Goal: Transaction & Acquisition: Register for event/course

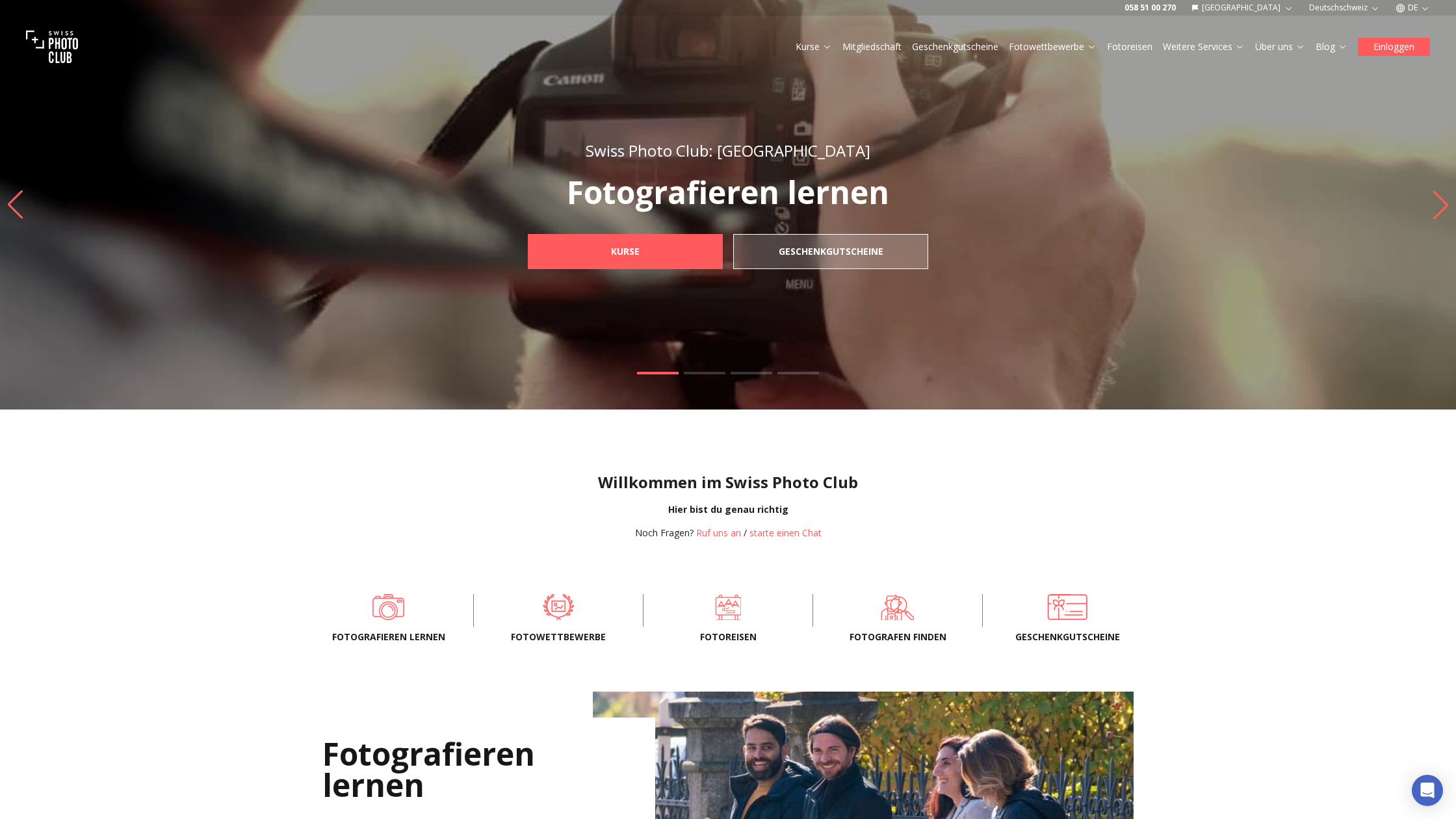
click at [1399, 46] on button "Einloggen" at bounding box center [1394, 47] width 72 height 18
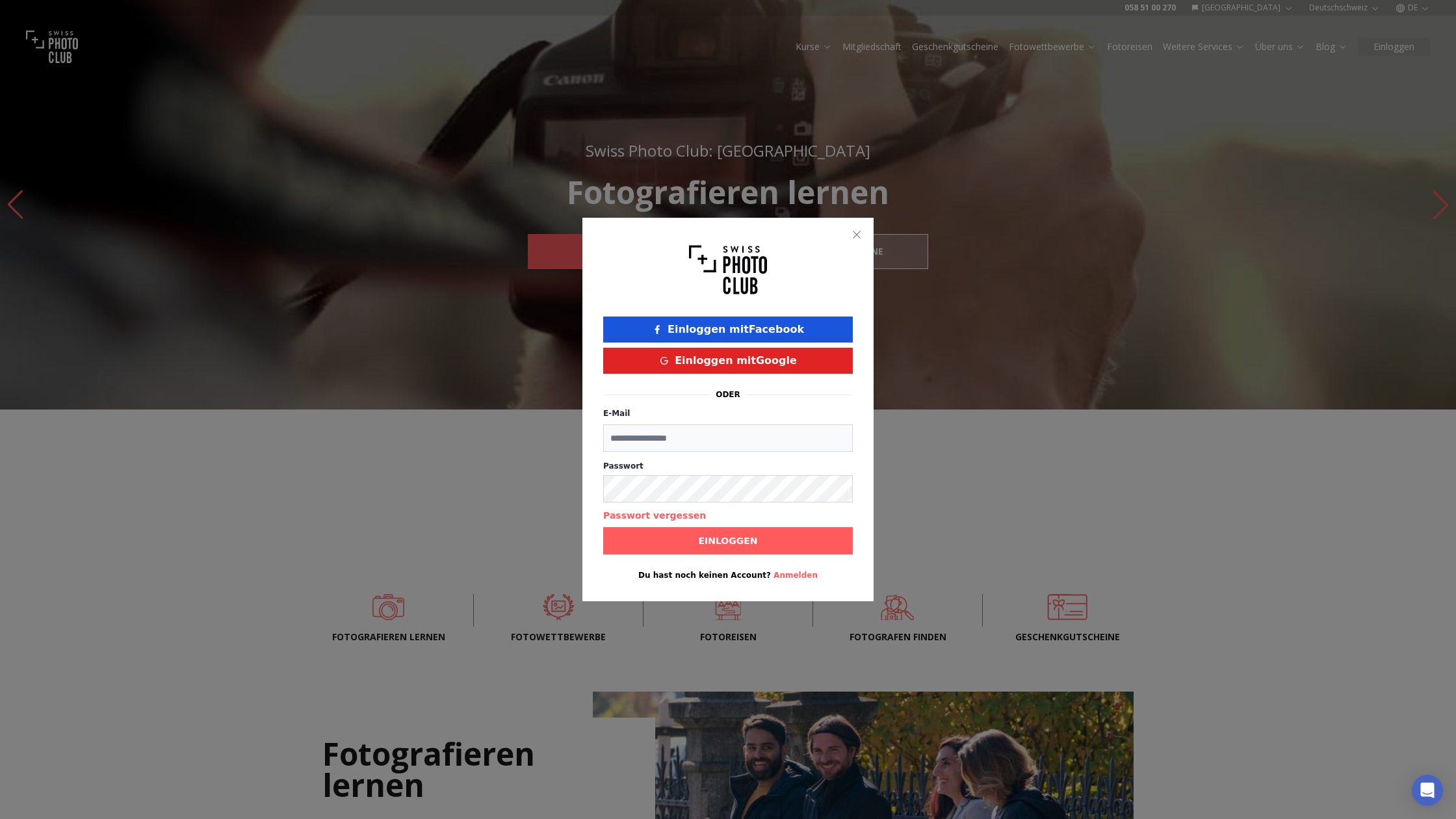
click at [721, 327] on button "Einloggen mit Facebook" at bounding box center [728, 329] width 250 height 26
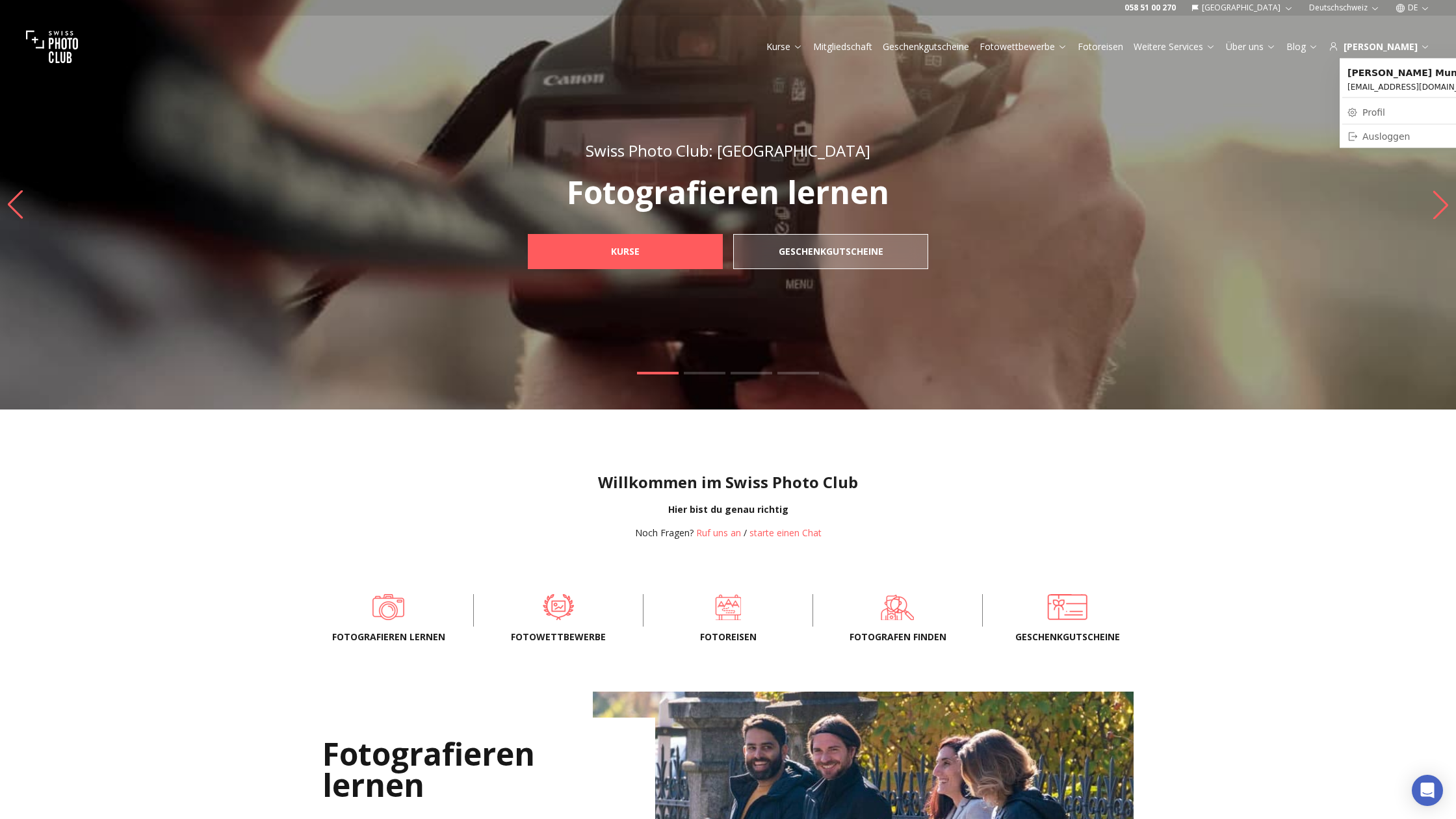
click at [1369, 115] on link "Profil" at bounding box center [1422, 113] width 158 height 18
select select
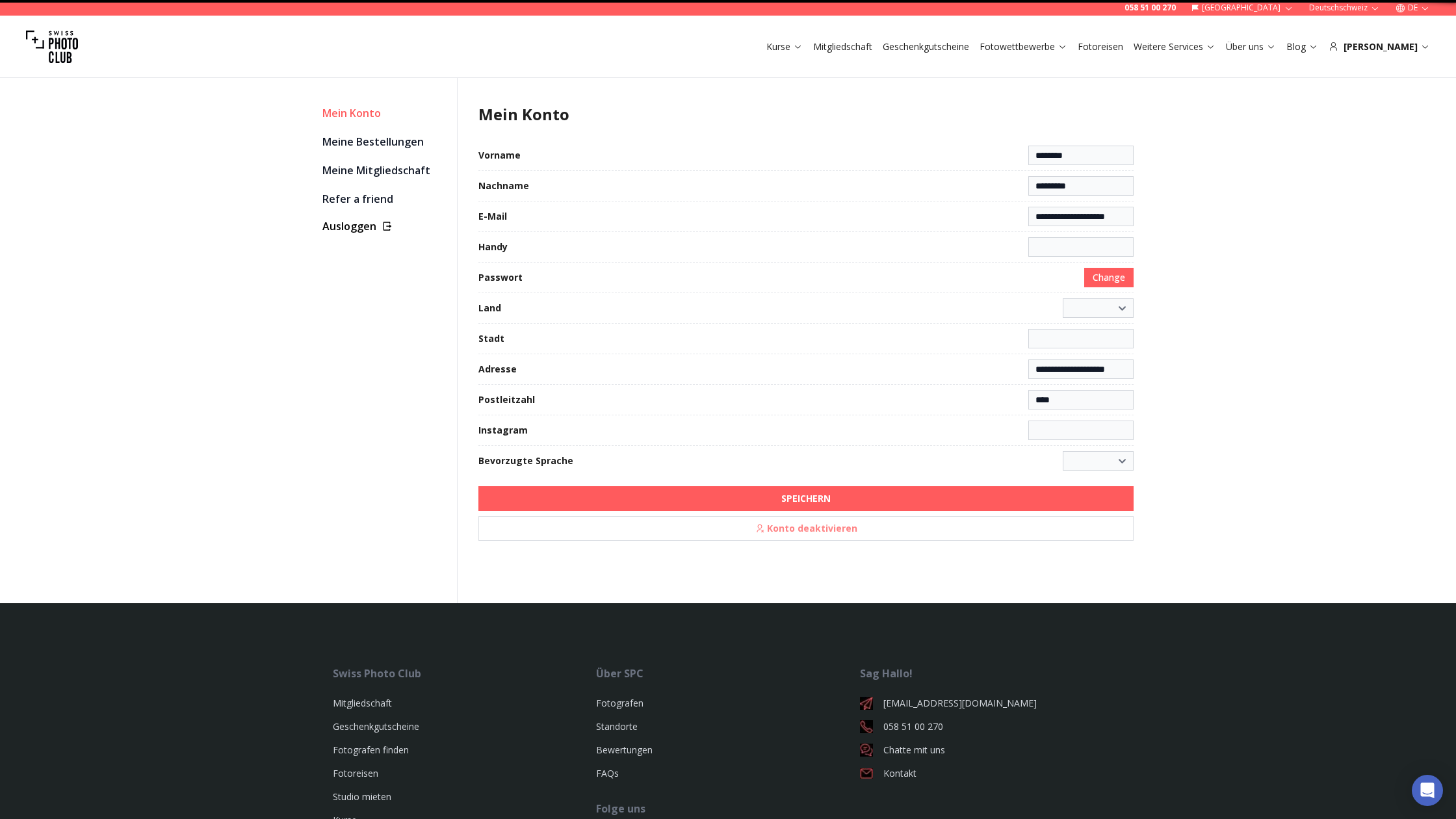
select select "**********"
type input "**********"
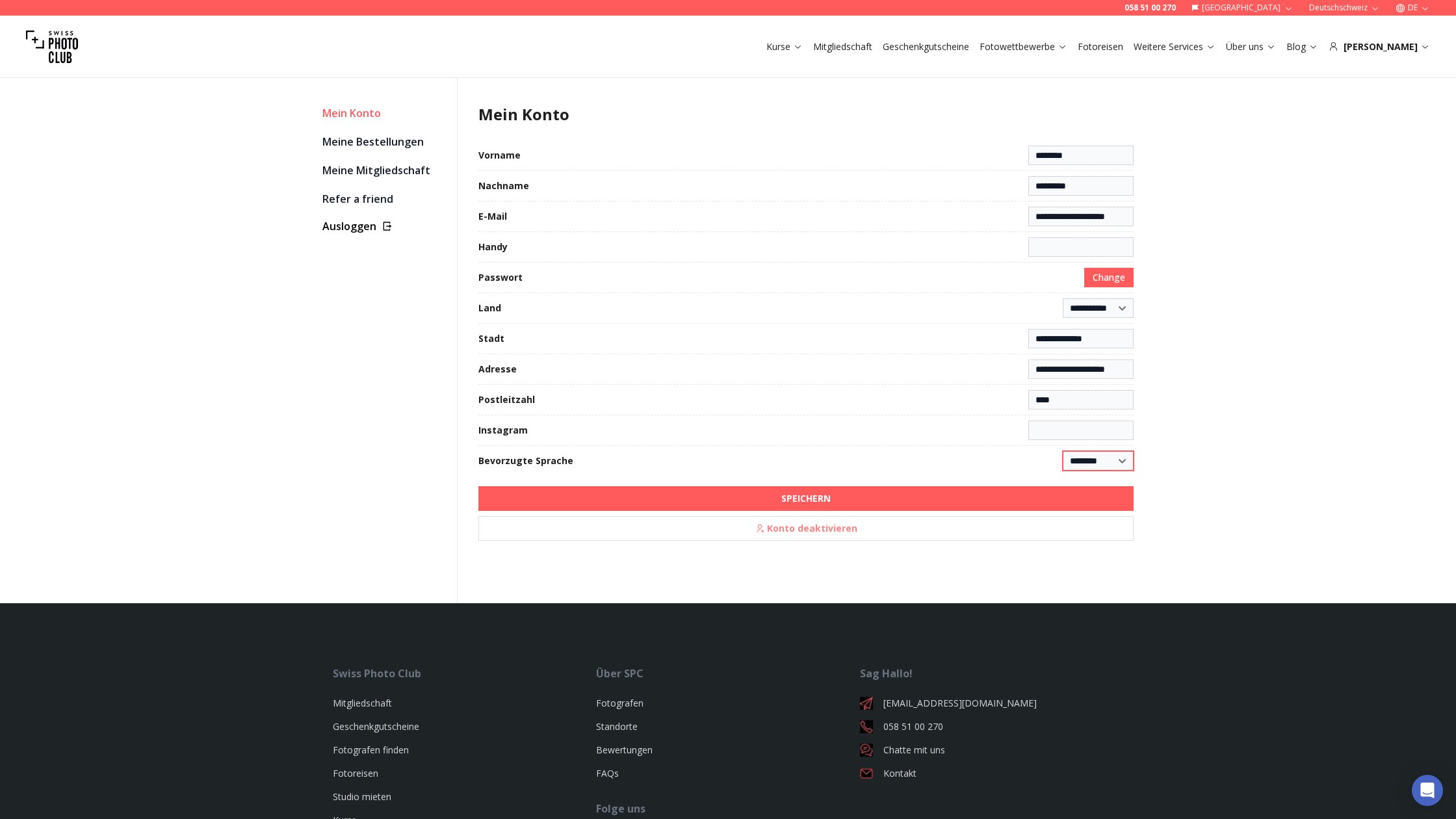
select select "******"
click at [1053, 428] on input at bounding box center [1080, 431] width 105 height 19
click at [806, 499] on button "SPEICHERN" at bounding box center [806, 499] width 656 height 25
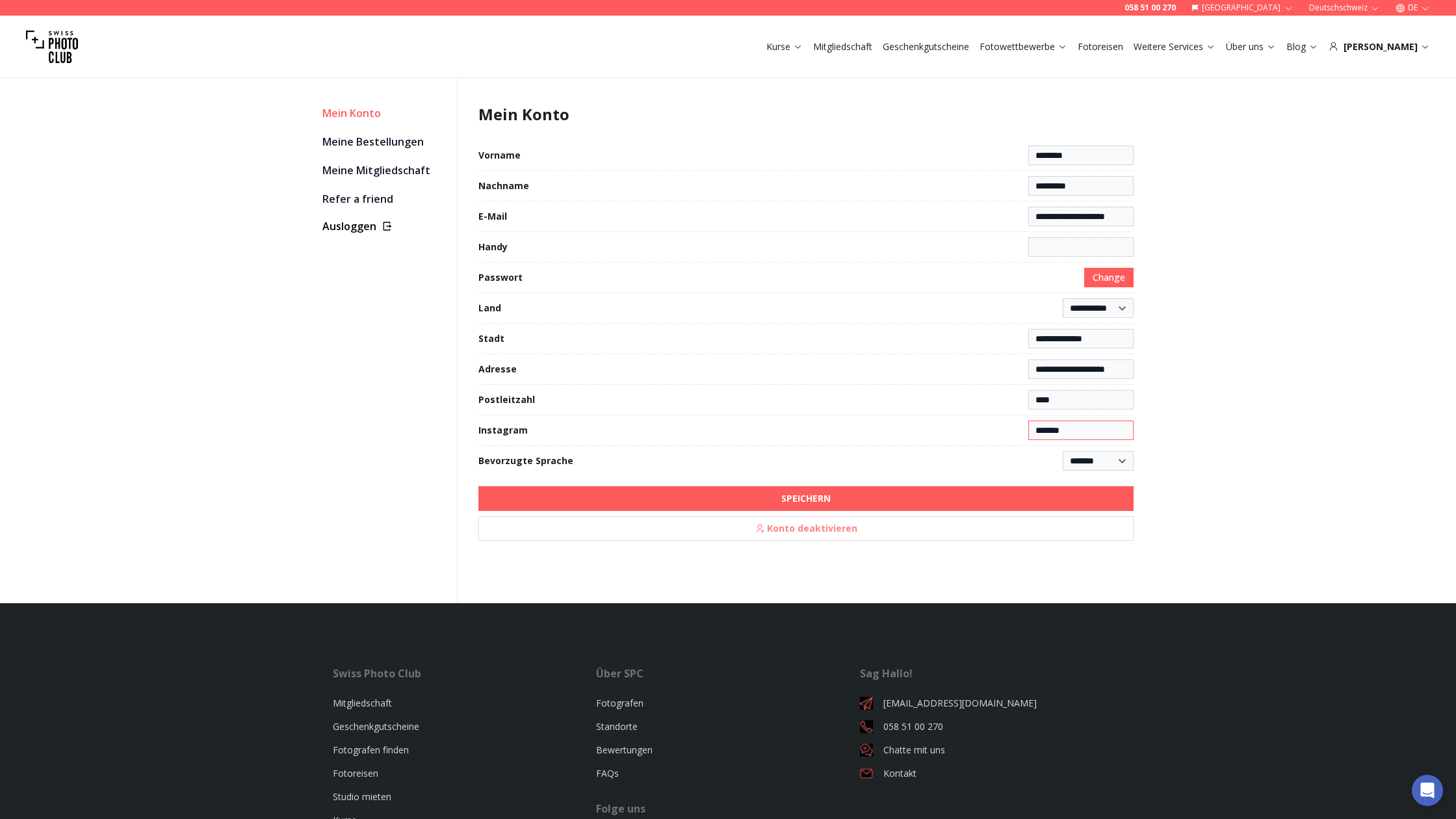
click at [806, 499] on button "SPEICHERN" at bounding box center [806, 499] width 656 height 25
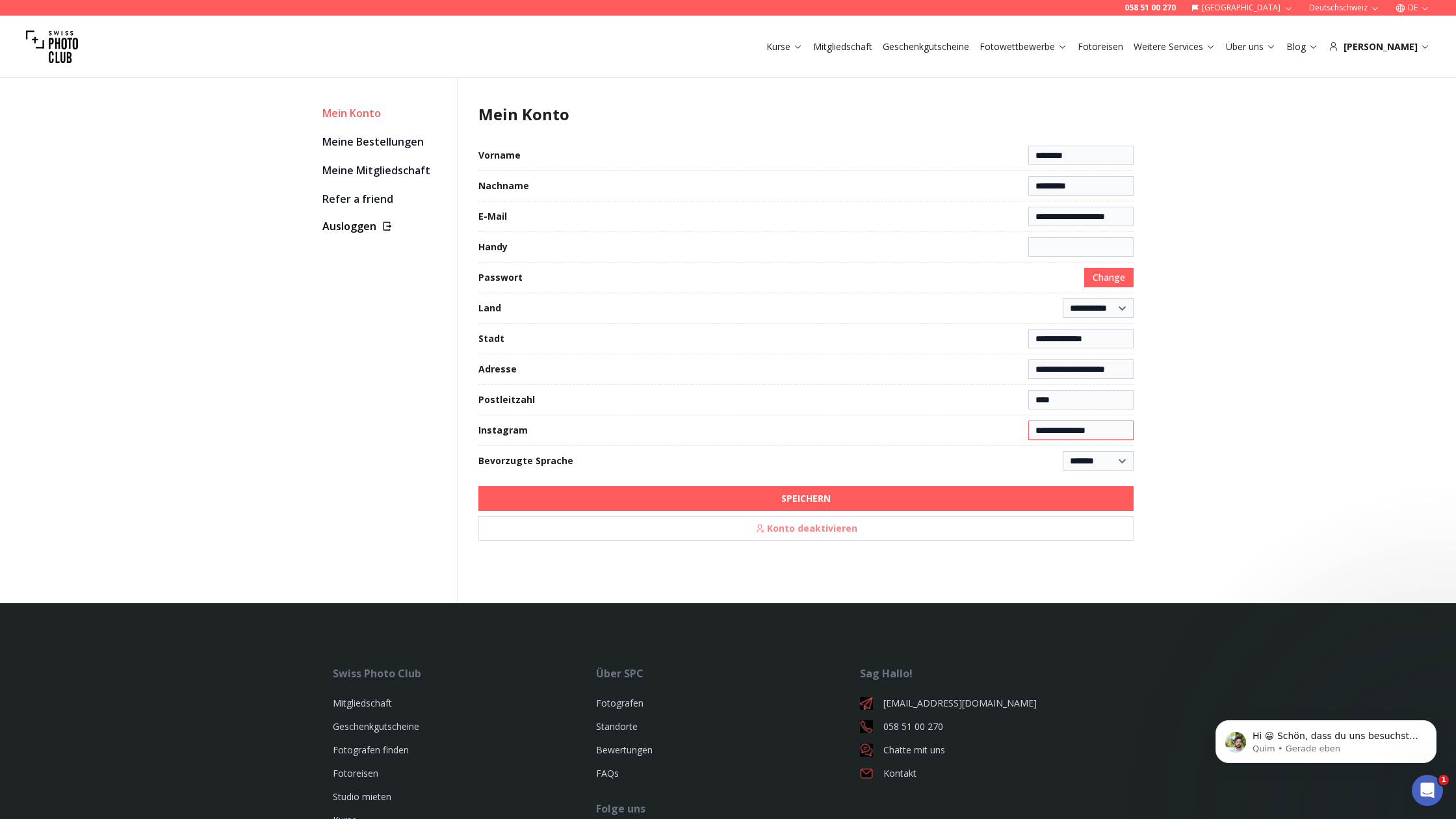
type input "**********"
click at [1037, 243] on input at bounding box center [1080, 247] width 105 height 19
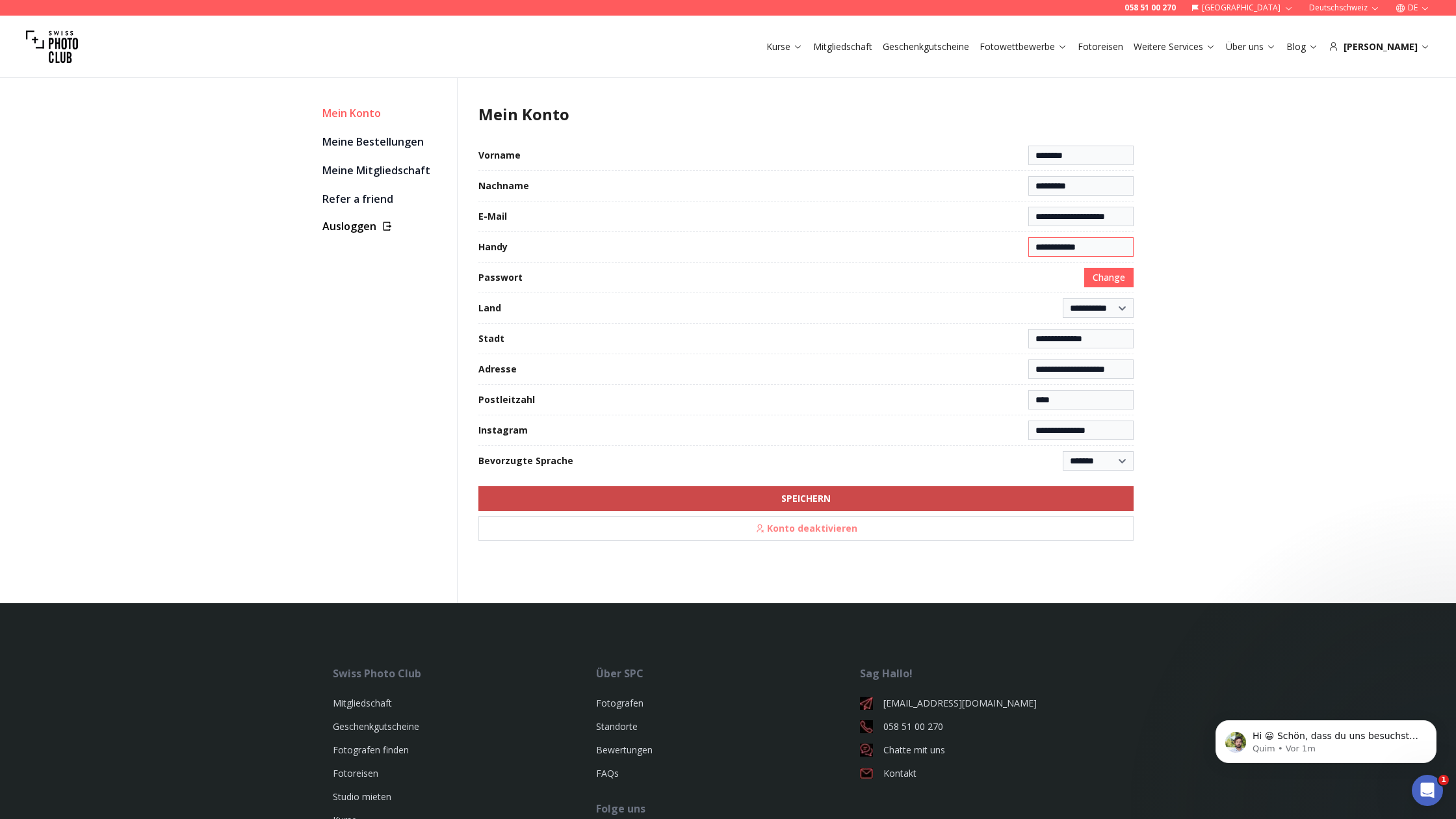
scroll to position [0, 1]
type input "**********"
click at [873, 498] on button "SPEICHERN" at bounding box center [806, 499] width 656 height 25
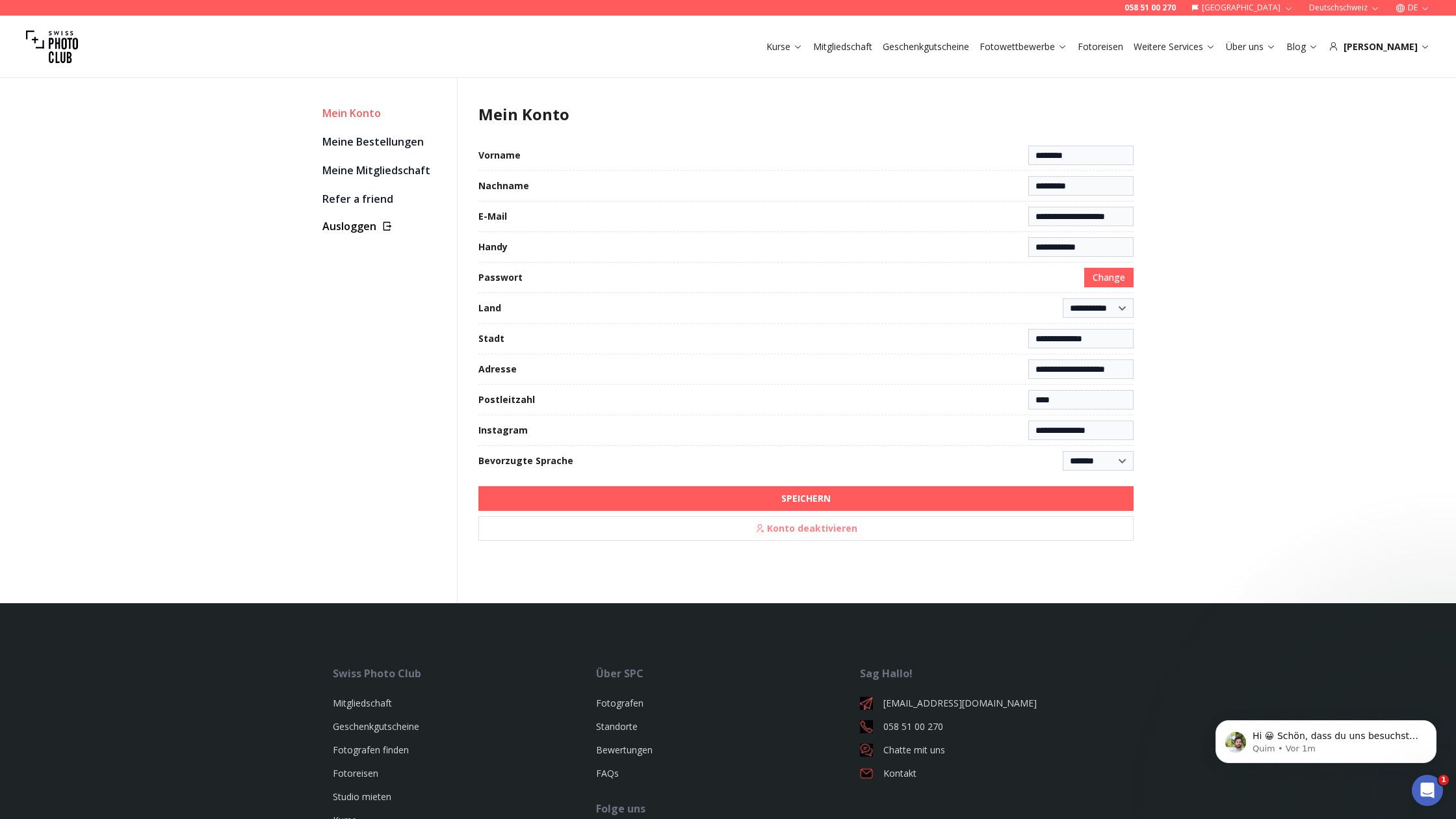
scroll to position [0, 0]
click at [832, 217] on link "Celebrity Masterclasses" at bounding box center [857, 215] width 118 height 23
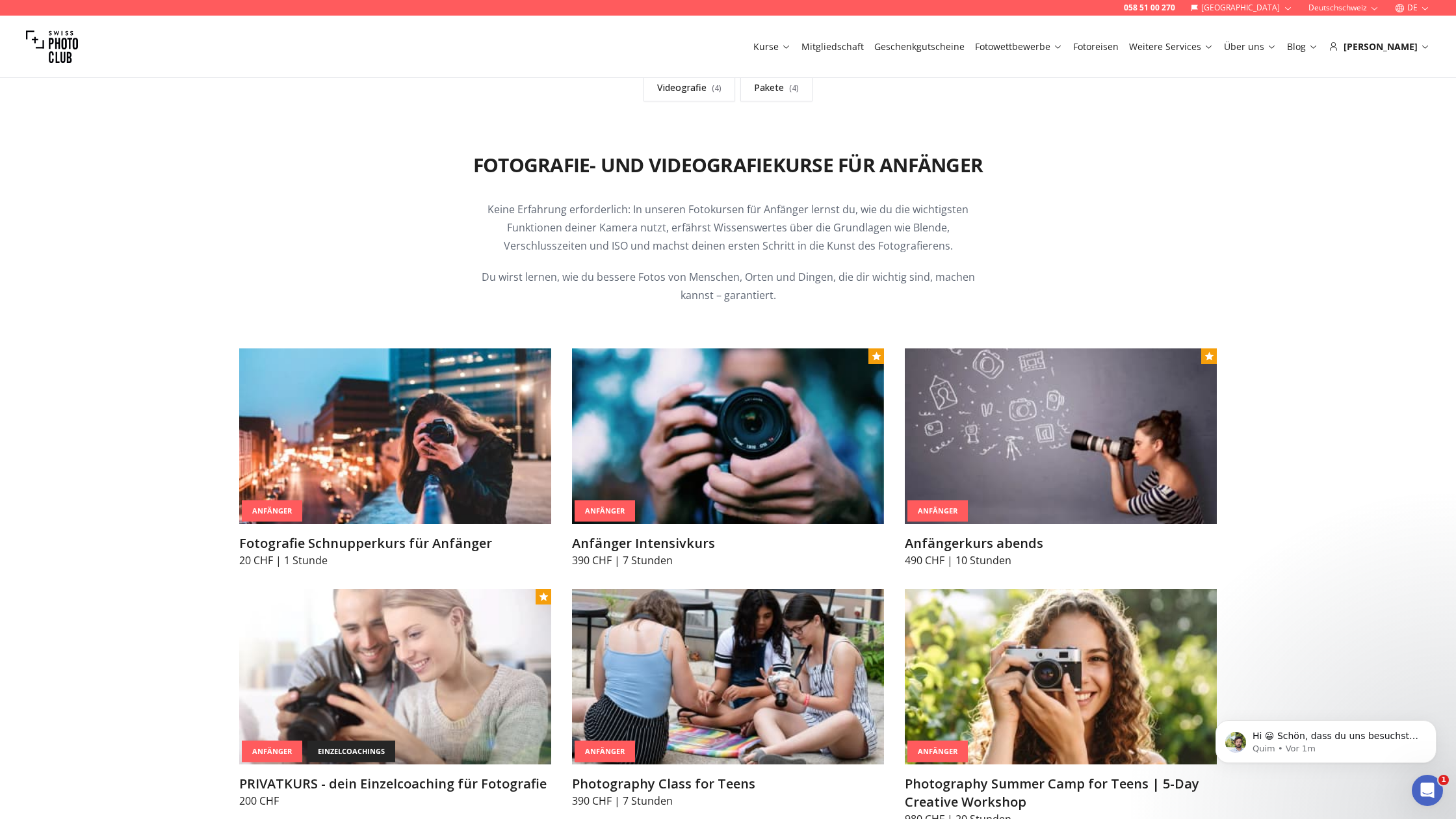
scroll to position [3931, 0]
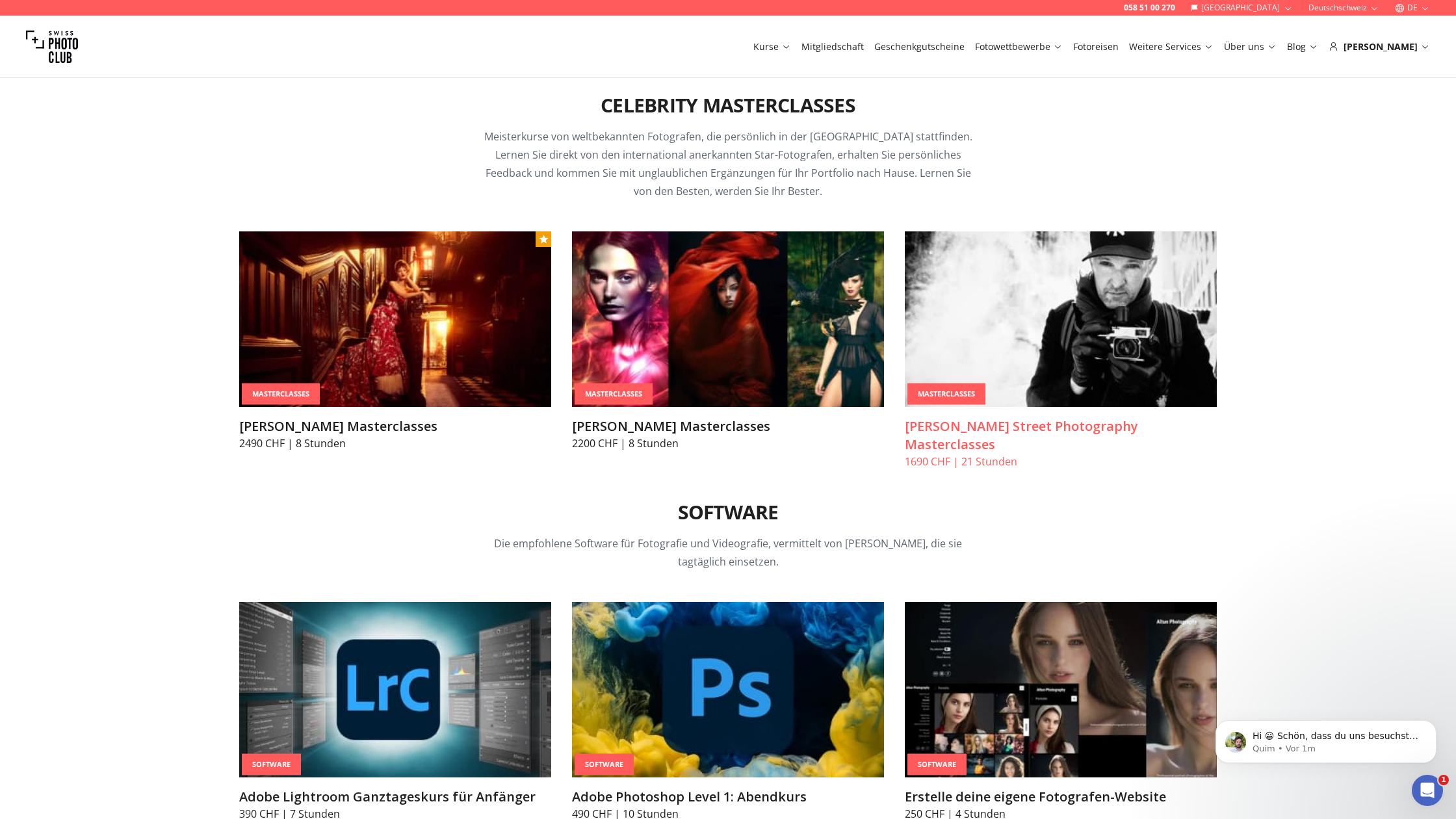
click at [943, 395] on div "MasterClasses" at bounding box center [946, 394] width 78 height 22
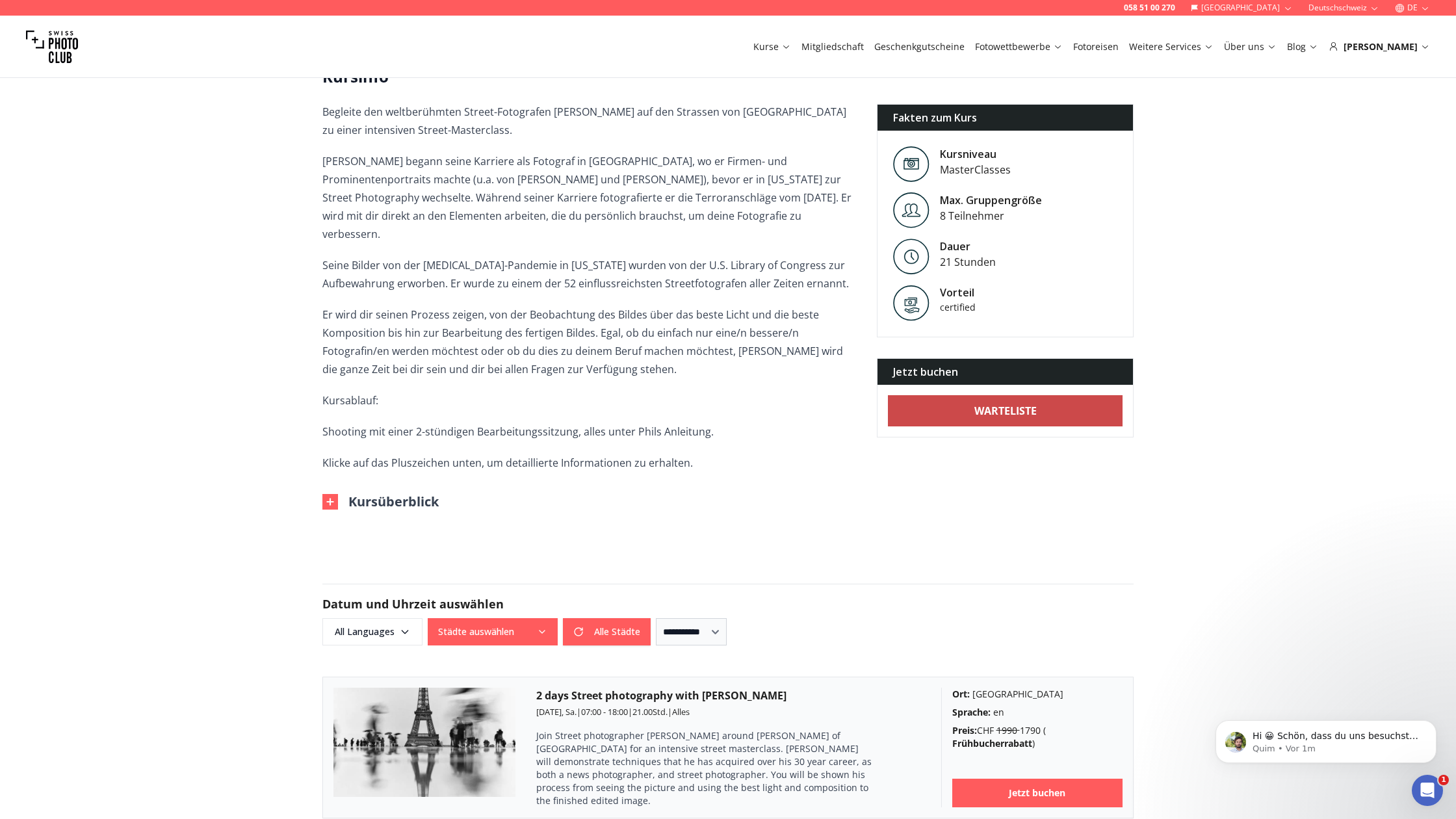
scroll to position [363, 0]
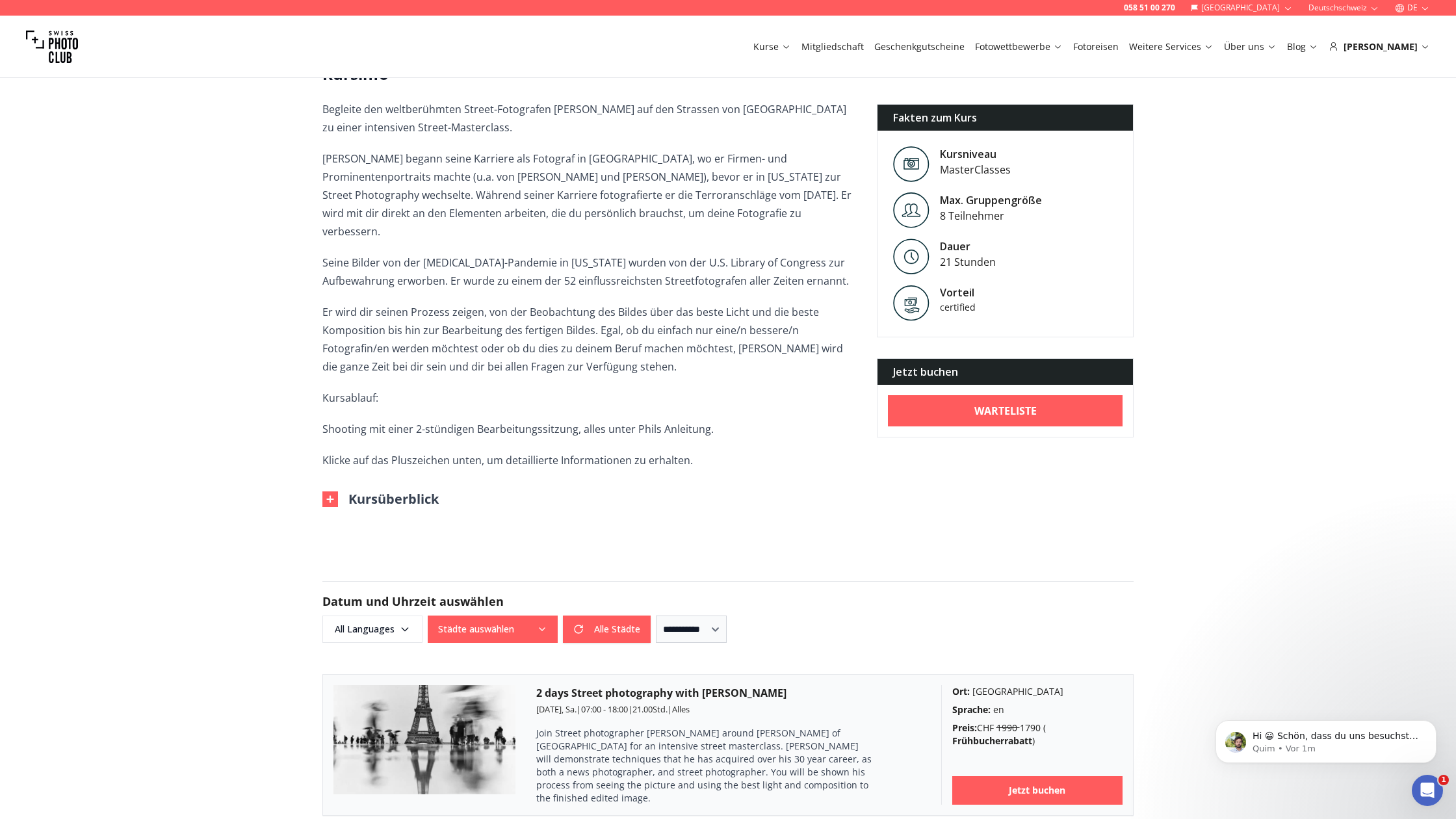
click at [919, 368] on div "Jetzt buchen" at bounding box center [1005, 372] width 256 height 26
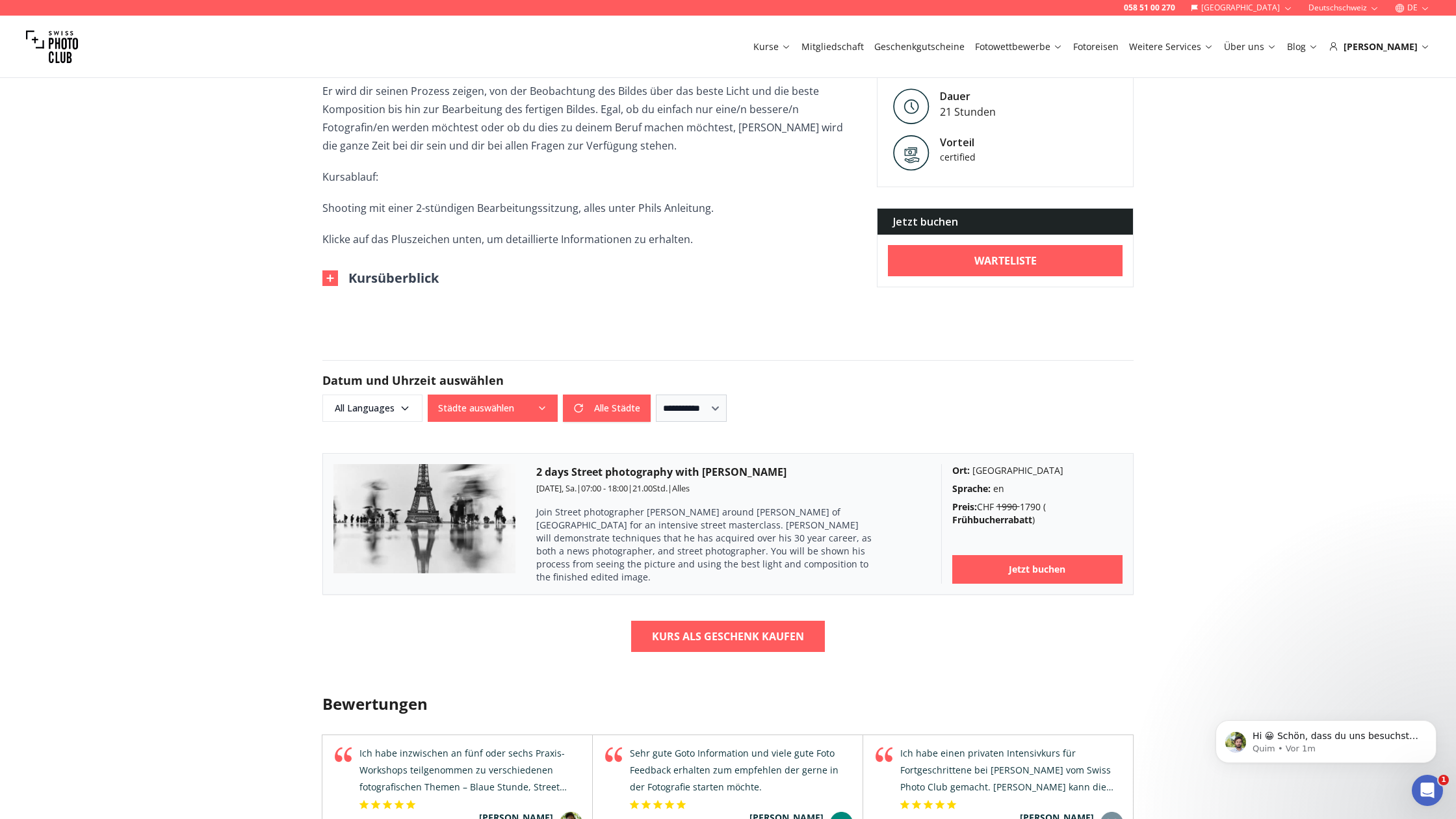
scroll to position [645, 0]
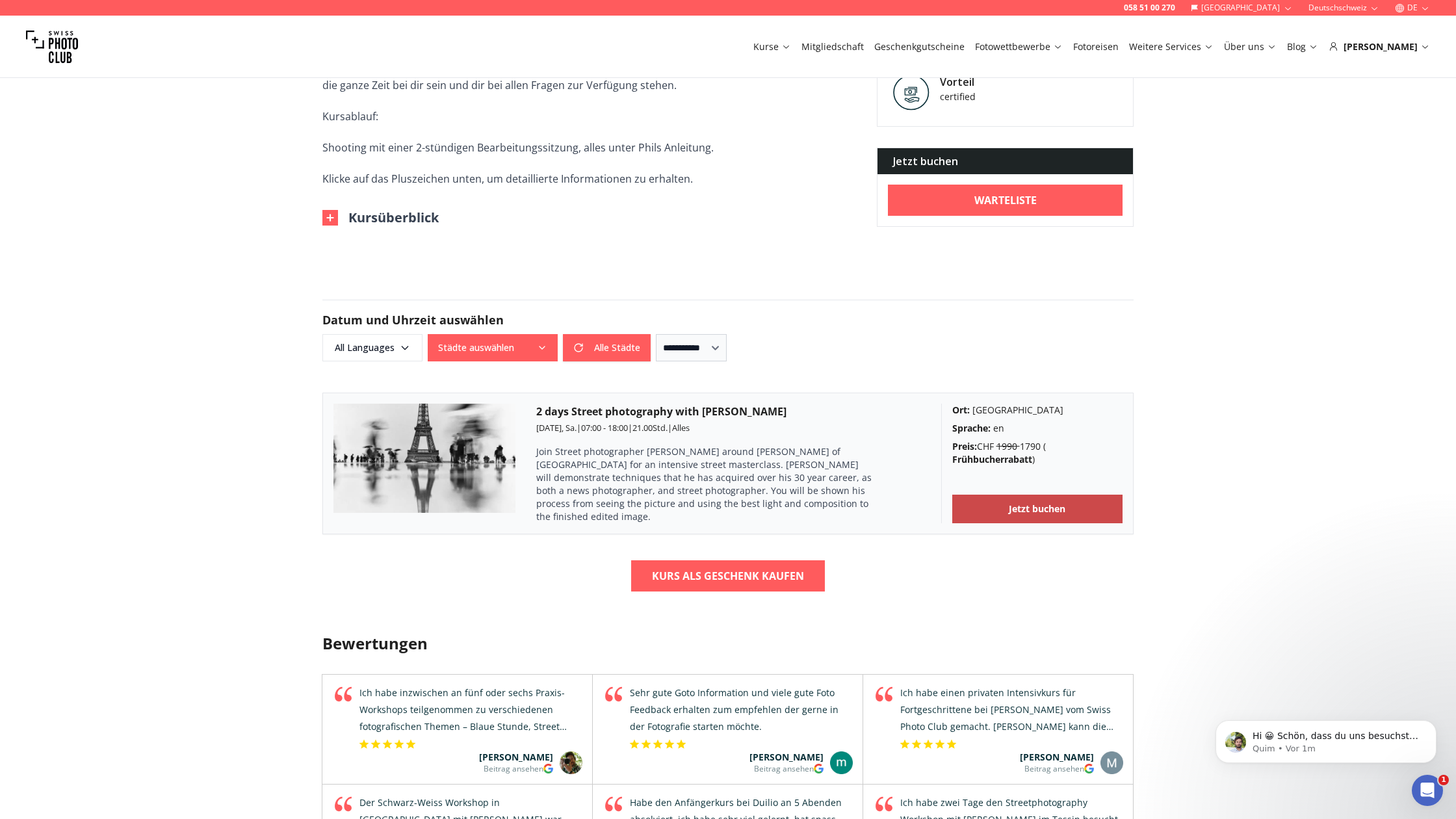
click at [1030, 502] on b "Jetzt buchen" at bounding box center [1037, 508] width 57 height 13
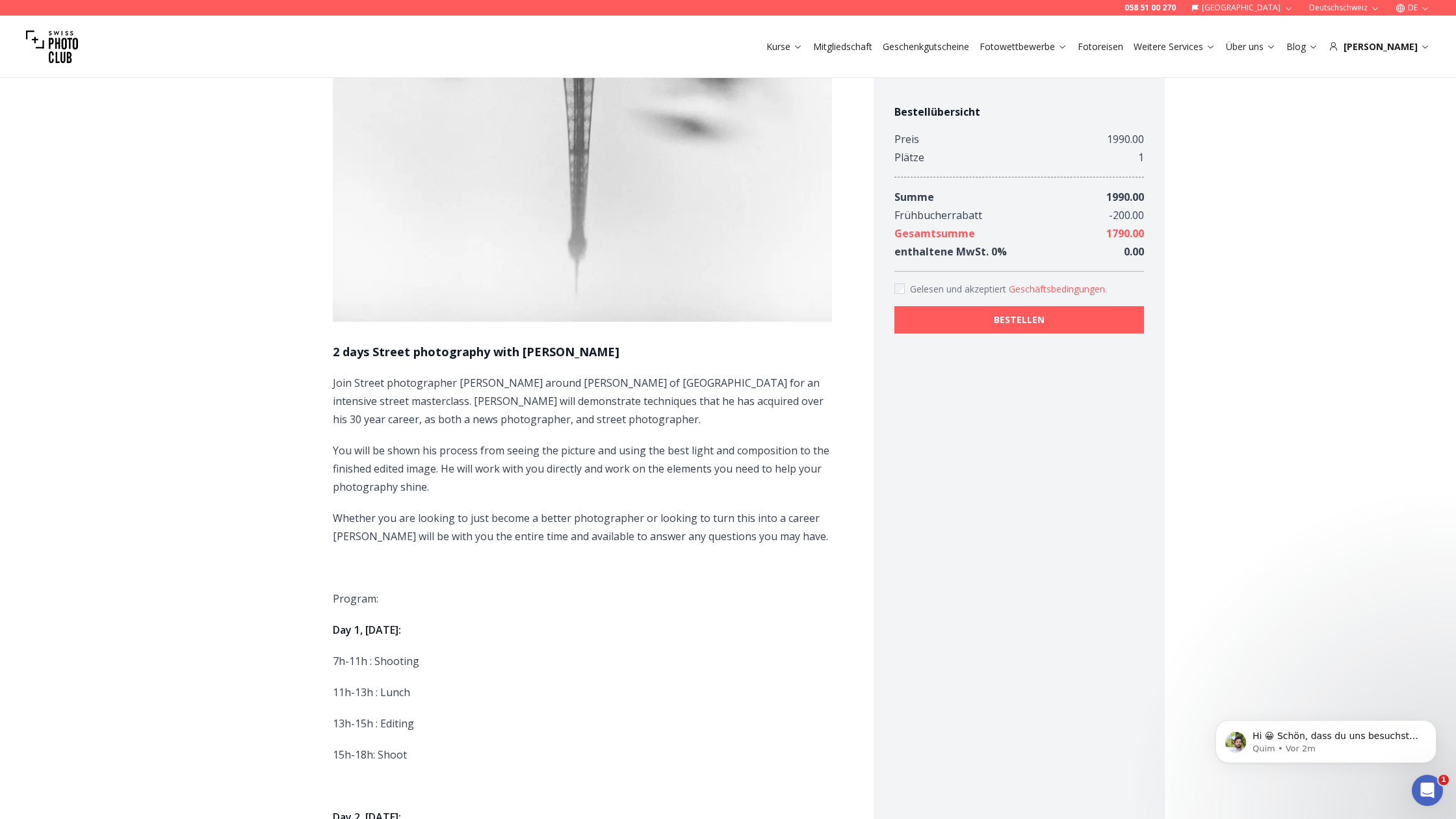
scroll to position [530, 0]
click at [1013, 326] on b "BESTELLEN" at bounding box center [1019, 320] width 51 height 13
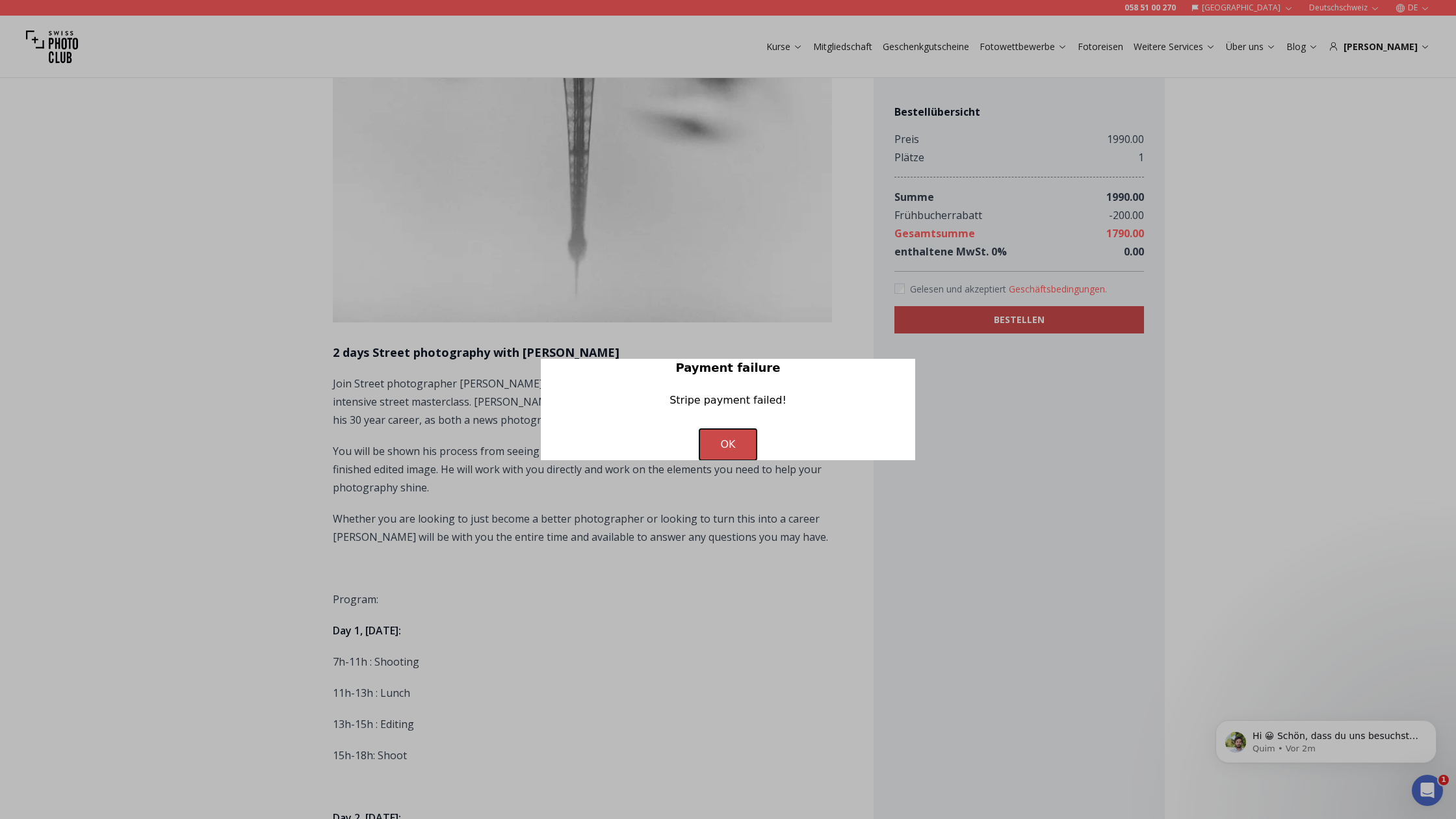
click at [724, 443] on button "OK" at bounding box center [728, 445] width 57 height 31
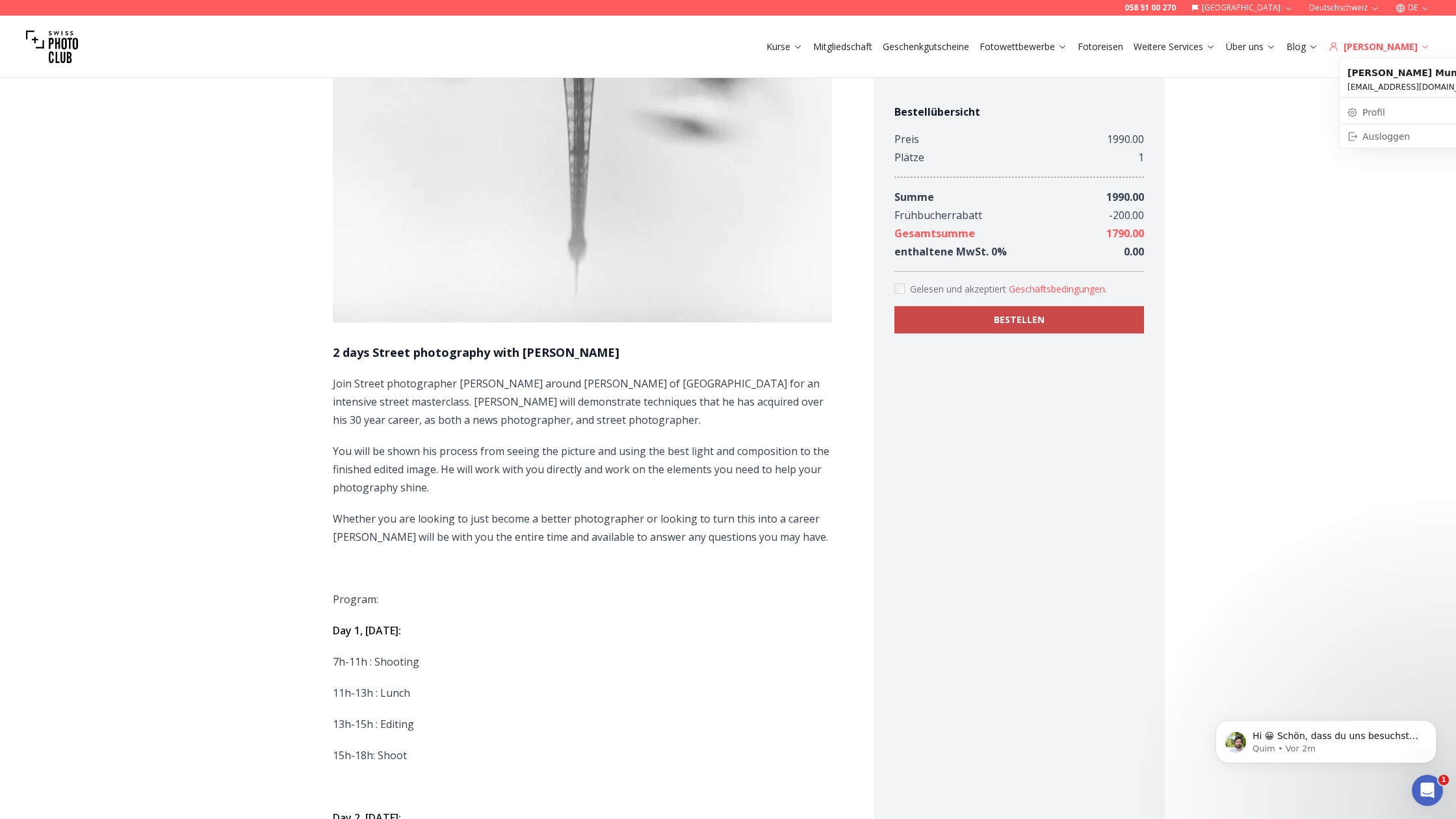
click at [1393, 43] on div "Riccardo" at bounding box center [1379, 46] width 101 height 13
click at [1378, 113] on link "Profil" at bounding box center [1422, 113] width 158 height 18
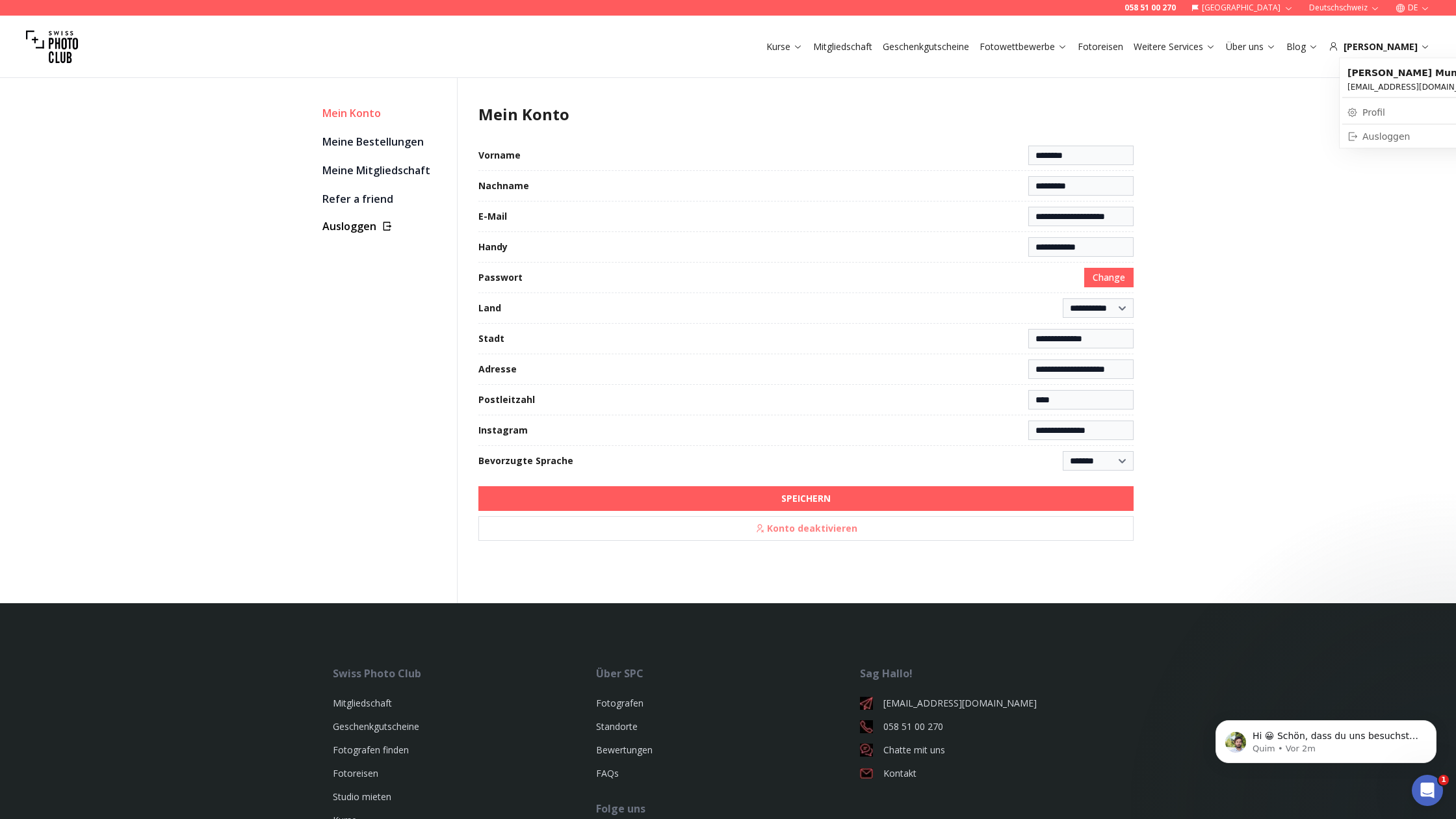
click at [1386, 76] on span "Riccardo Mundhenke" at bounding box center [1422, 72] width 148 height 13
click at [338, 141] on link "Meine Bestellungen" at bounding box center [384, 142] width 124 height 18
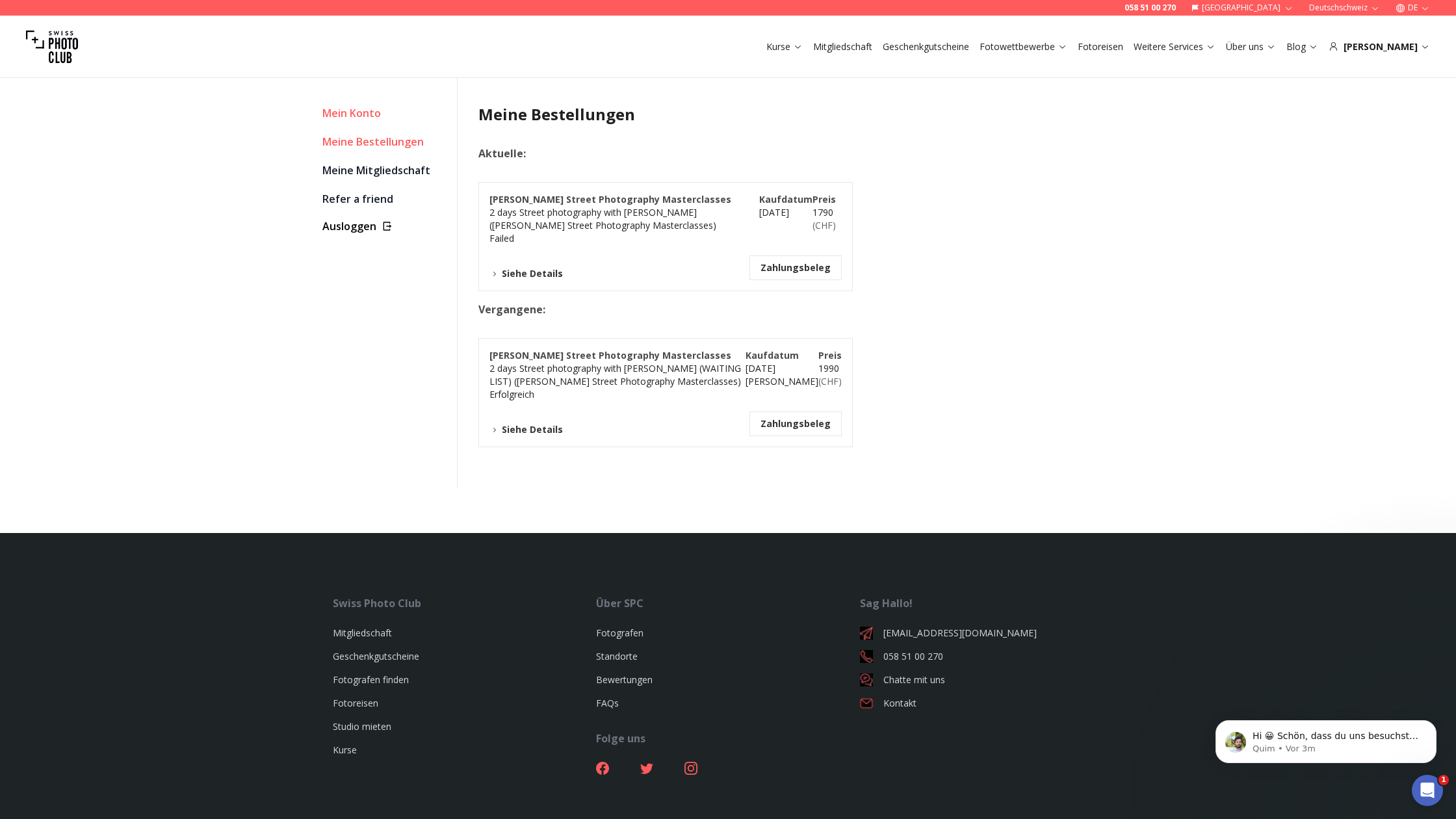
click at [352, 113] on link "Mein Konto" at bounding box center [384, 113] width 124 height 18
